Goal: Transaction & Acquisition: Download file/media

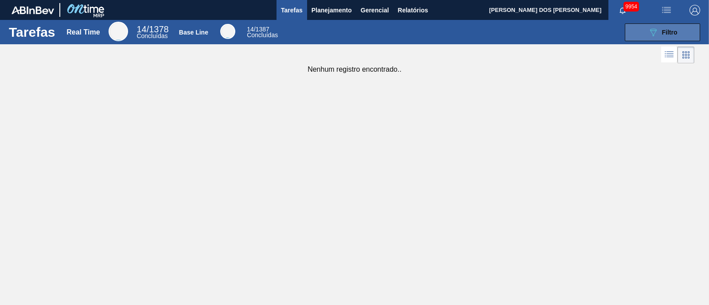
drag, startPoint x: 556, startPoint y: 27, endPoint x: 667, endPoint y: 35, distance: 110.6
click at [630, 35] on span "Filtro" at bounding box center [670, 32] width 16 height 7
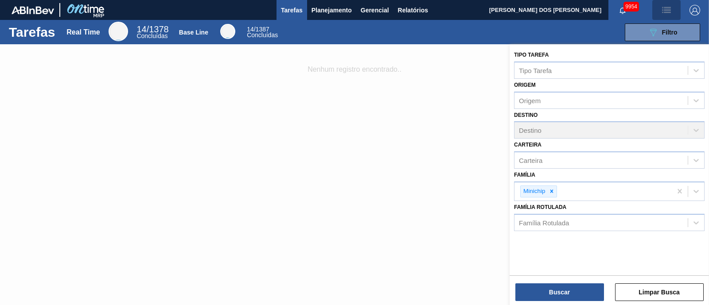
click at [630, 16] on button "button" at bounding box center [666, 10] width 28 height 20
click at [494, 169] on div at bounding box center [354, 152] width 709 height 305
click at [551, 191] on icon at bounding box center [551, 191] width 3 height 3
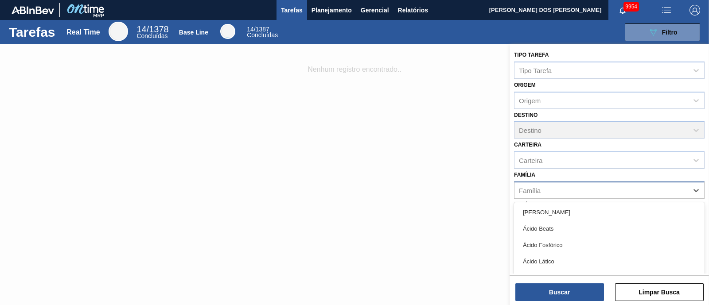
click at [582, 191] on div "Família" at bounding box center [601, 190] width 173 height 13
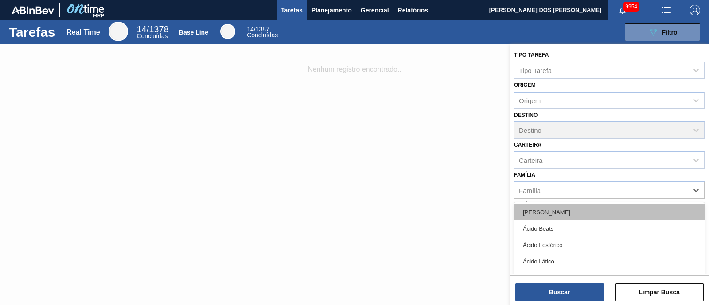
scroll to position [26, 0]
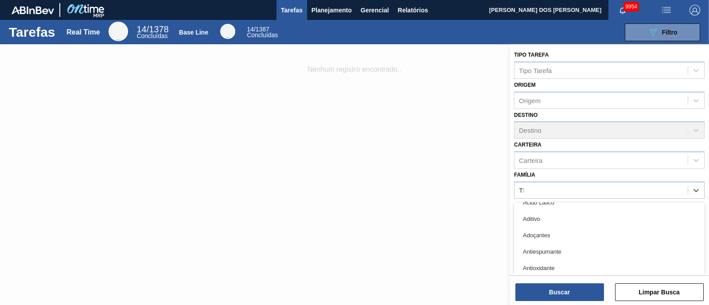
type input "TER"
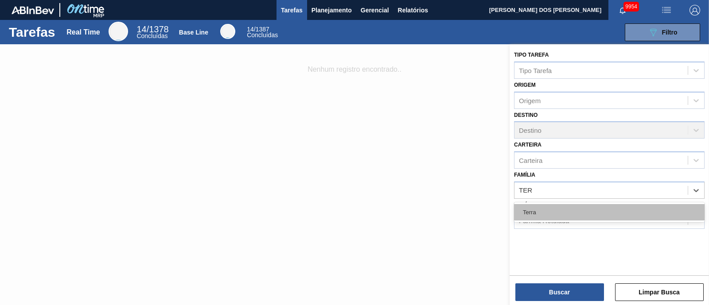
scroll to position [0, 0]
click at [569, 215] on div "Terra" at bounding box center [609, 212] width 191 height 16
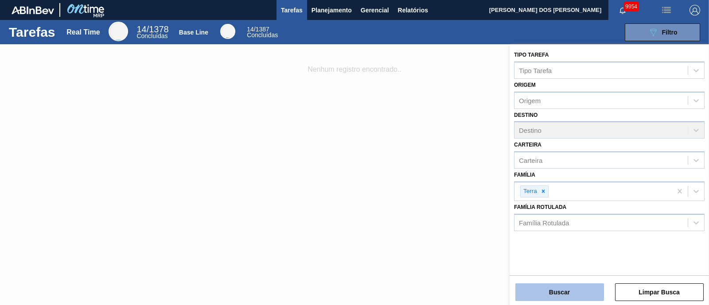
click at [574, 271] on button "Buscar" at bounding box center [559, 293] width 89 height 18
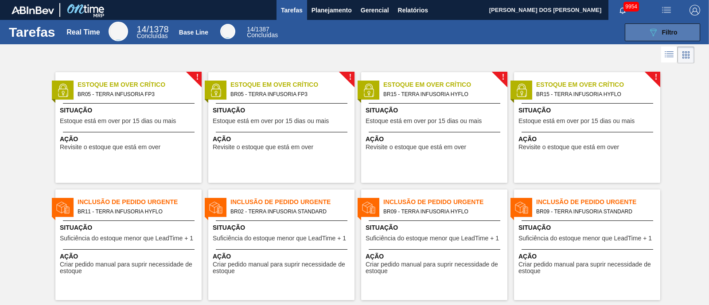
click at [630, 33] on div "089F7B8B-B2A5-4AFE-B5C0-19BA573D28AC Filtro" at bounding box center [663, 32] width 30 height 11
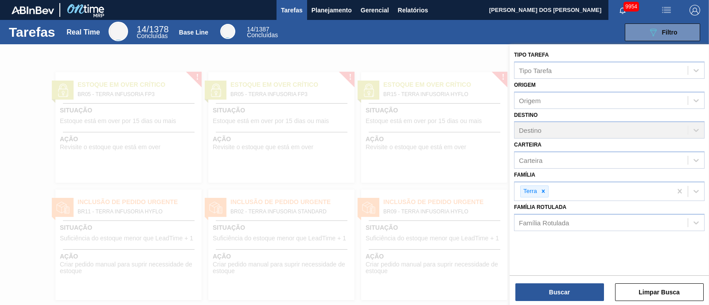
click at [22, 161] on div at bounding box center [354, 196] width 709 height 305
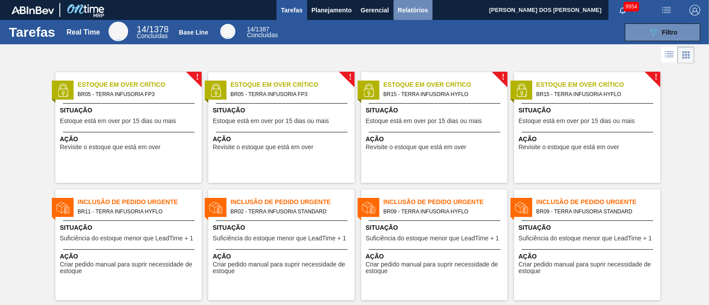
click at [406, 6] on span "Relatórios" at bounding box center [413, 10] width 30 height 11
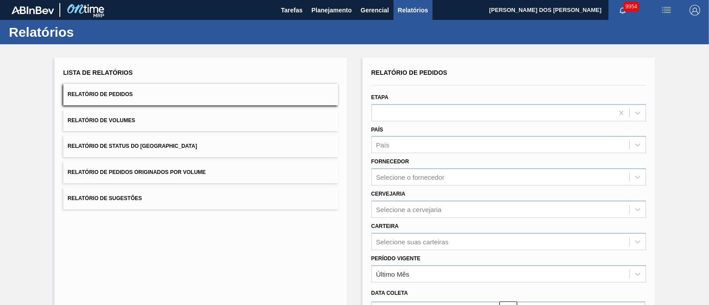
click at [111, 93] on span "Relatório de Pedidos" at bounding box center [100, 94] width 65 height 6
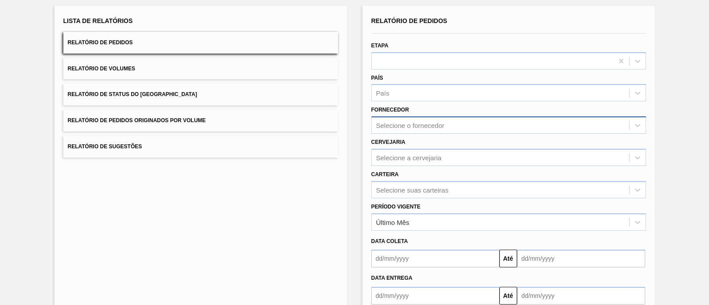
scroll to position [104, 0]
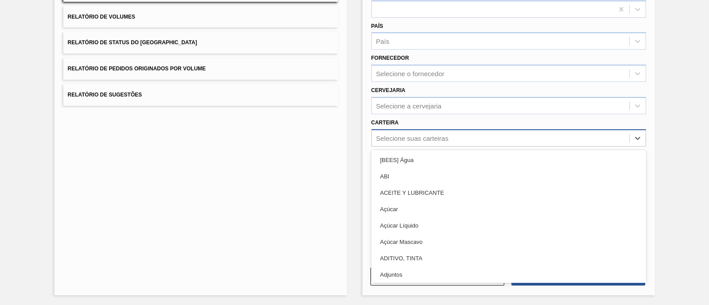
click at [432, 143] on div "Selecione suas carteiras" at bounding box center [500, 138] width 257 height 13
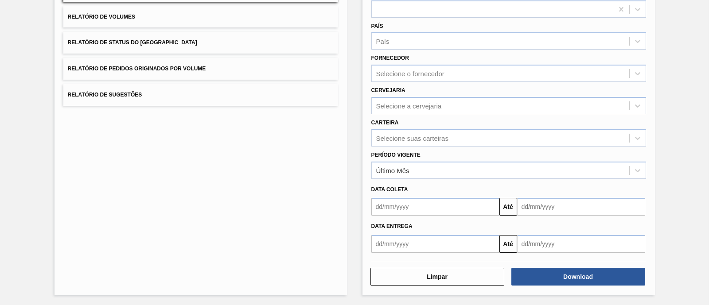
click at [330, 157] on div "Lista de Relatórios Relatório de Pedidos Relatório de Volumes Relatório de Stat…" at bounding box center [201, 125] width 293 height 342
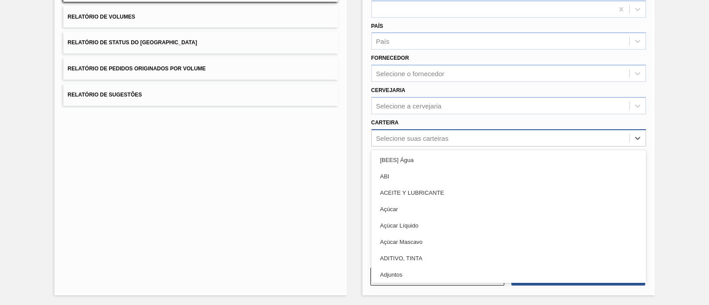
click at [410, 138] on div "Selecione suas carteiras" at bounding box center [412, 138] width 72 height 8
type input "T"
type input "AUX"
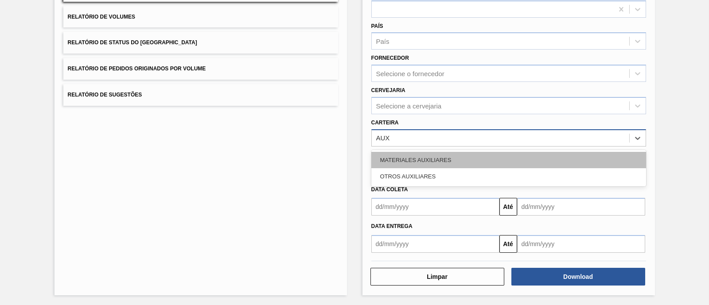
click at [413, 158] on div "MATERIALES AUXILIARES" at bounding box center [508, 160] width 275 height 16
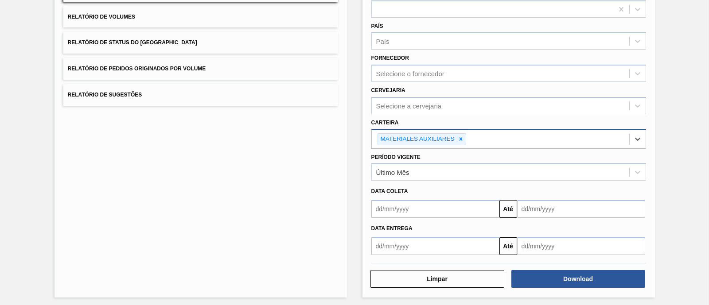
scroll to position [105, 0]
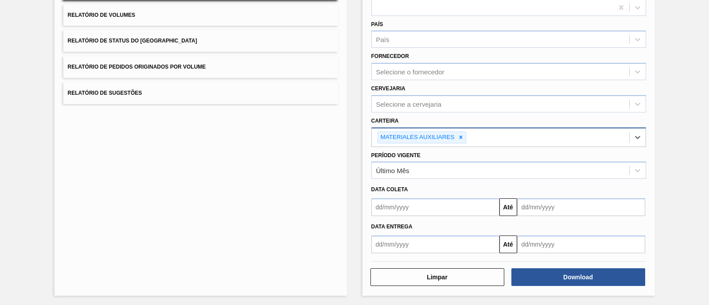
click at [471, 211] on input "text" at bounding box center [435, 208] width 128 height 18
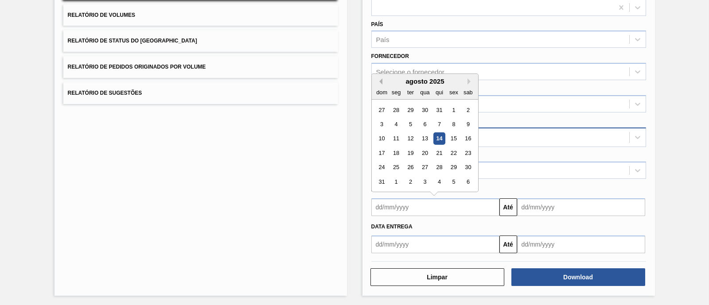
click at [377, 80] on button "Previous Month" at bounding box center [379, 81] width 6 height 6
click at [410, 109] on div "1" at bounding box center [410, 110] width 12 height 12
type input "[DATE]"
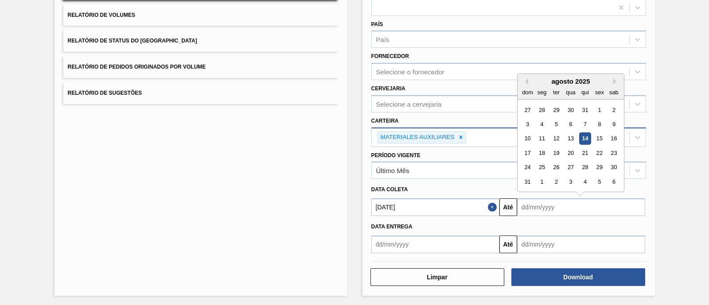
click at [581, 208] on input "text" at bounding box center [581, 208] width 128 height 18
click at [596, 109] on div "1" at bounding box center [599, 110] width 12 height 12
type input "[DATE]"
click at [594, 200] on input "[DATE]" at bounding box center [581, 208] width 128 height 18
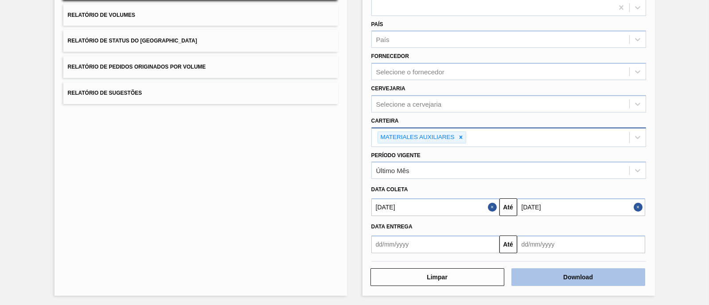
click at [546, 271] on button "Download" at bounding box center [578, 278] width 134 height 18
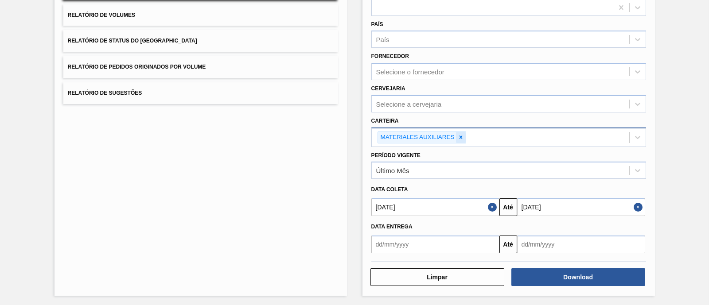
click at [459, 134] on icon at bounding box center [461, 137] width 6 height 6
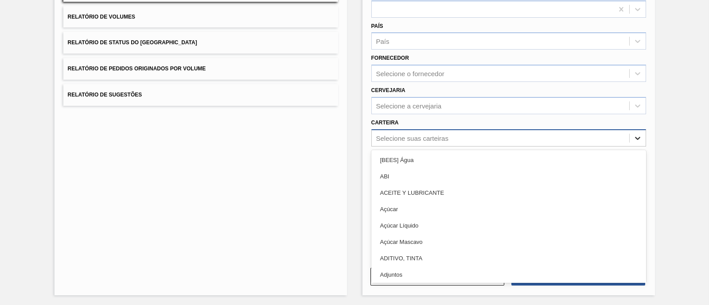
click at [630, 144] on div at bounding box center [638, 138] width 16 height 16
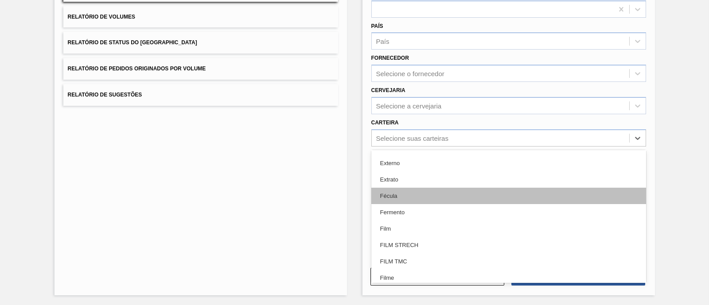
scroll to position [1138, 0]
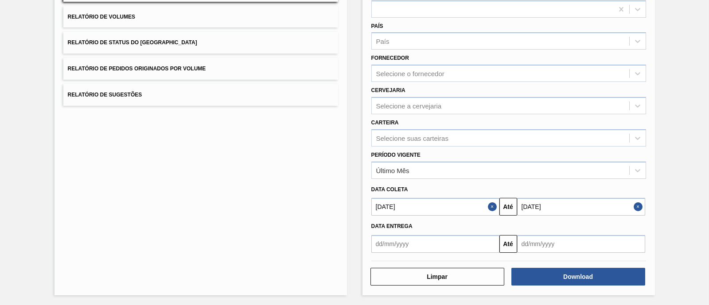
click at [630, 195] on div "Lista de Relatórios Relatório de Pedidos Relatório de Volumes Relatório de Stat…" at bounding box center [354, 124] width 709 height 366
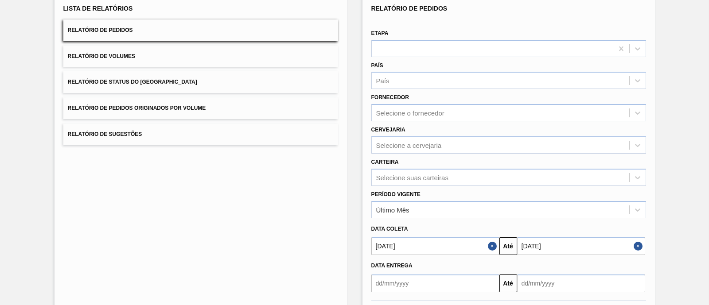
scroll to position [104, 0]
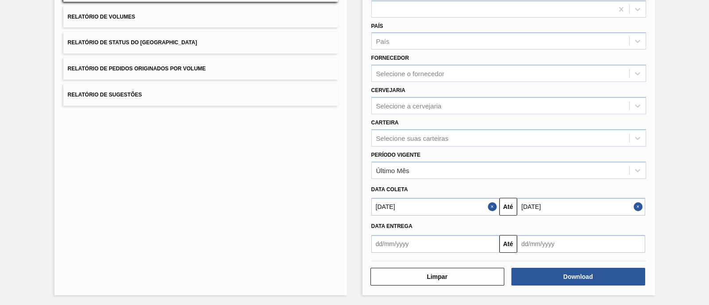
click at [440, 147] on div "Período Vigente Último Mês" at bounding box center [509, 163] width 282 height 32
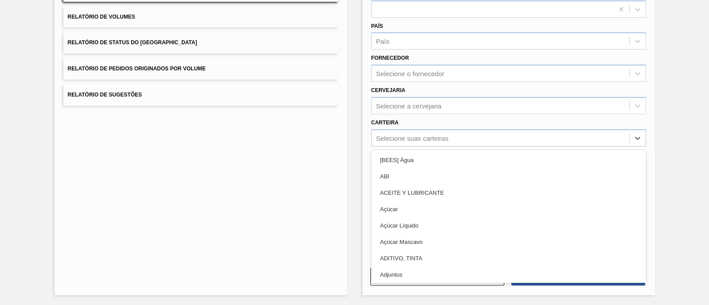
click at [457, 140] on div "Selecione suas carteiras" at bounding box center [500, 138] width 257 height 13
